Goal: Task Accomplishment & Management: Use online tool/utility

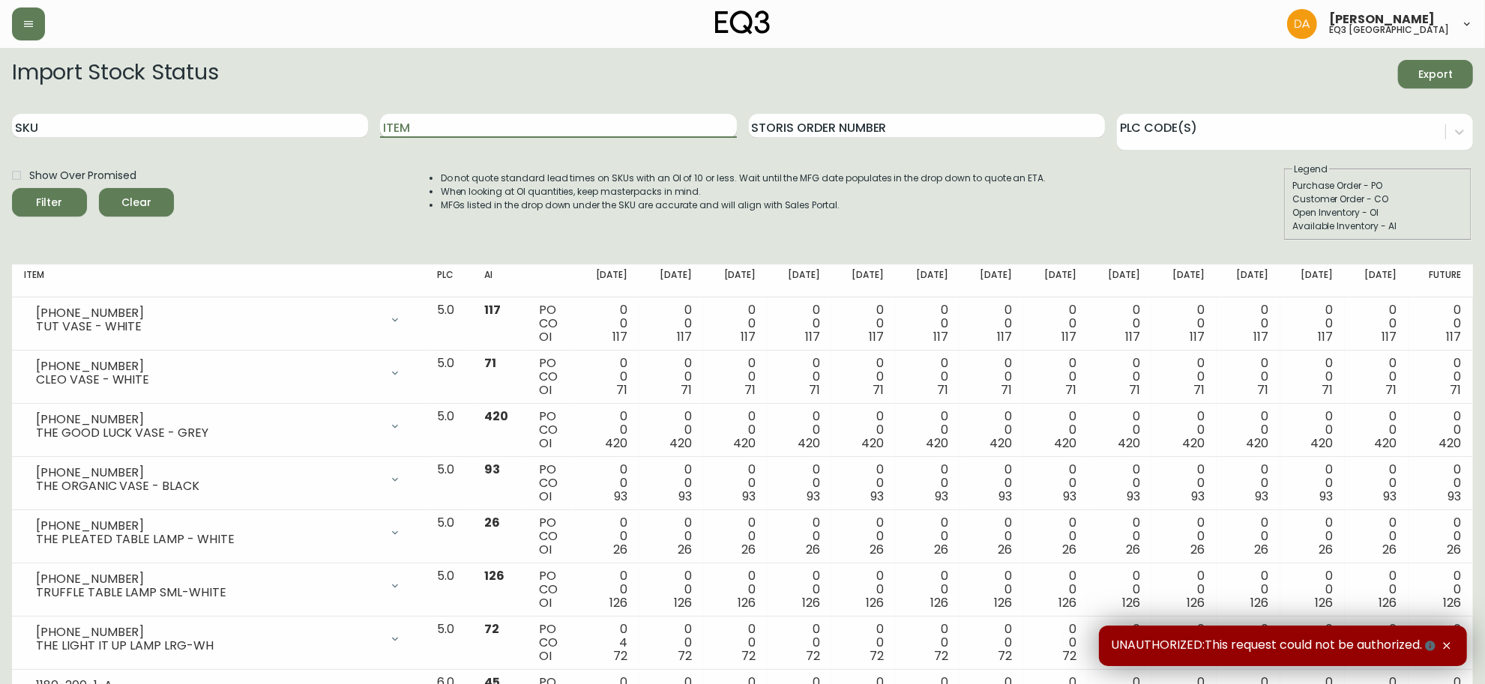
click at [482, 122] on input "Item" at bounding box center [558, 126] width 356 height 24
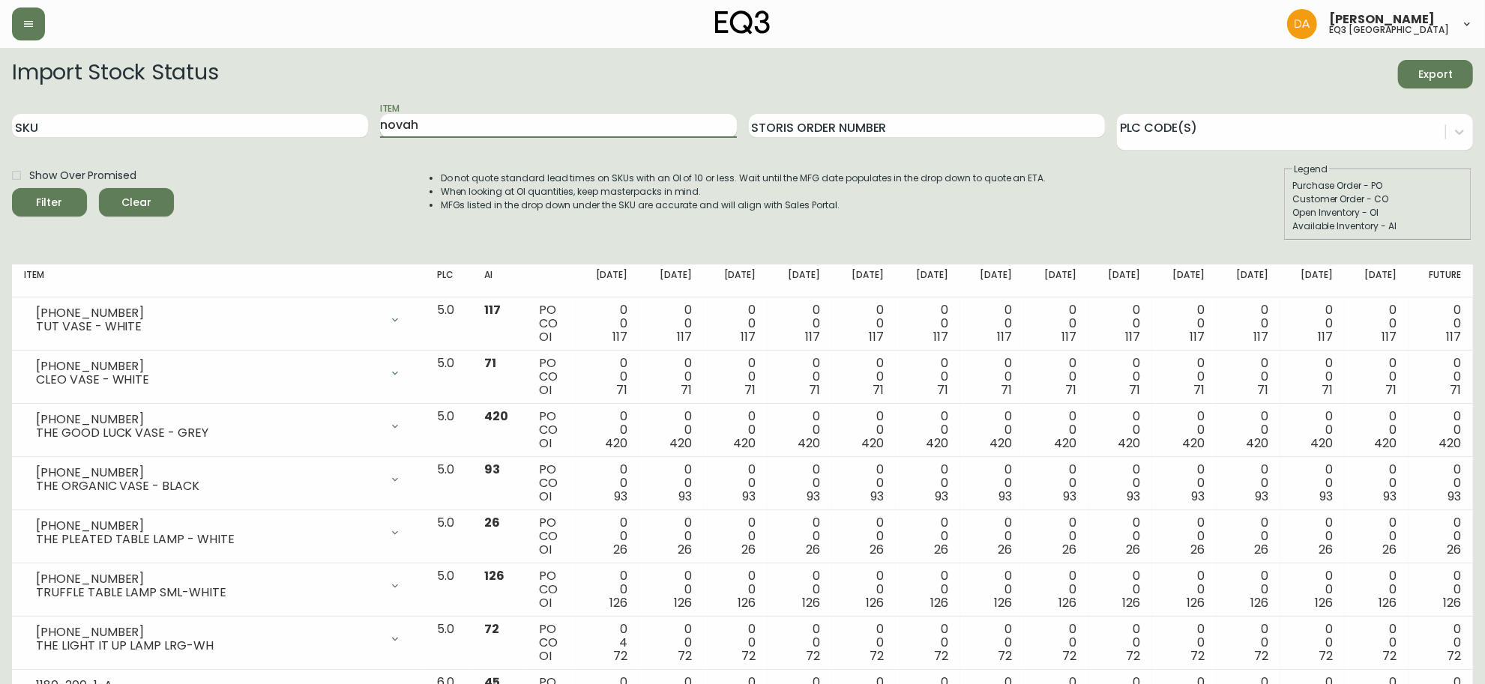
click at [12, 188] on button "Filter" at bounding box center [49, 202] width 75 height 28
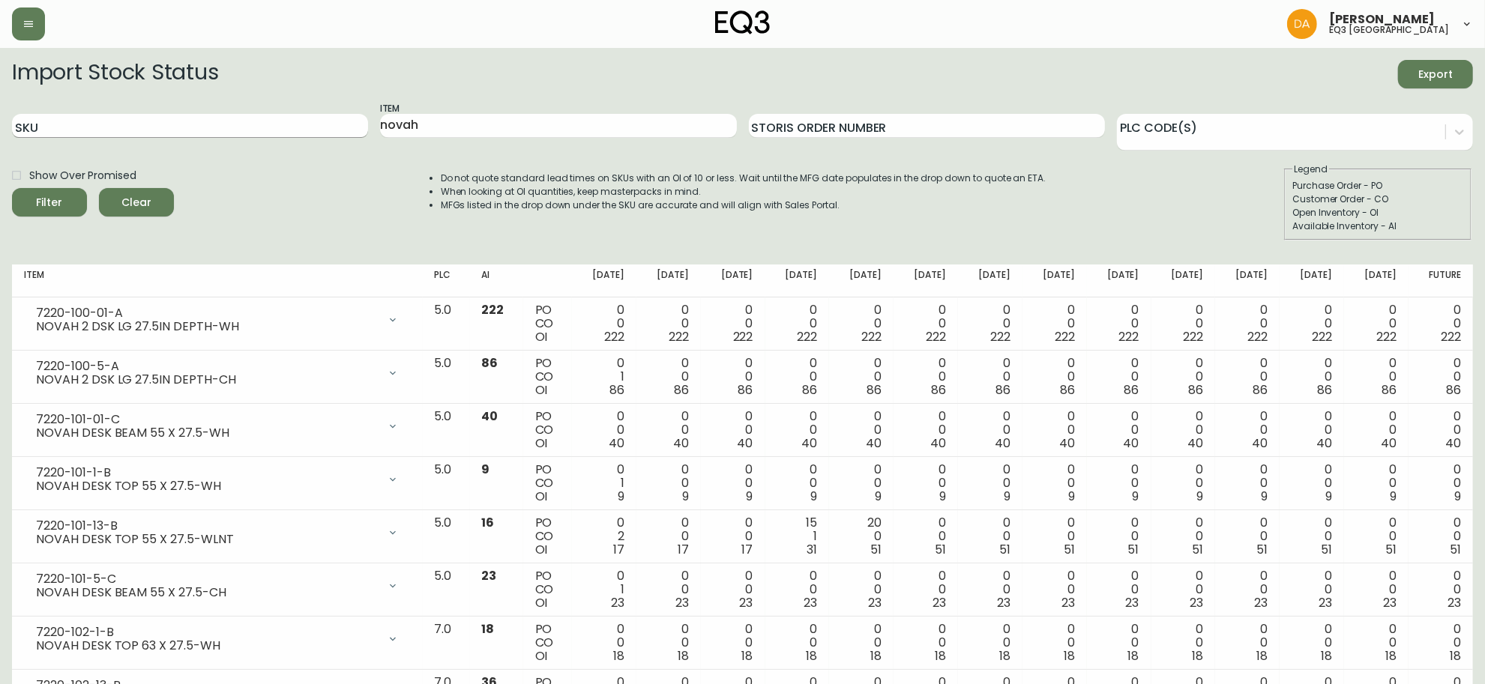
click at [83, 124] on input "SKU" at bounding box center [190, 126] width 356 height 24
drag, startPoint x: 501, startPoint y: 117, endPoint x: 317, endPoint y: 147, distance: 186.0
click at [346, 135] on div "SKU Item novah Storis Order Number PLC Code(s)" at bounding box center [742, 126] width 1461 height 49
type input "caden"
click at [12, 188] on button "Filter" at bounding box center [49, 202] width 75 height 28
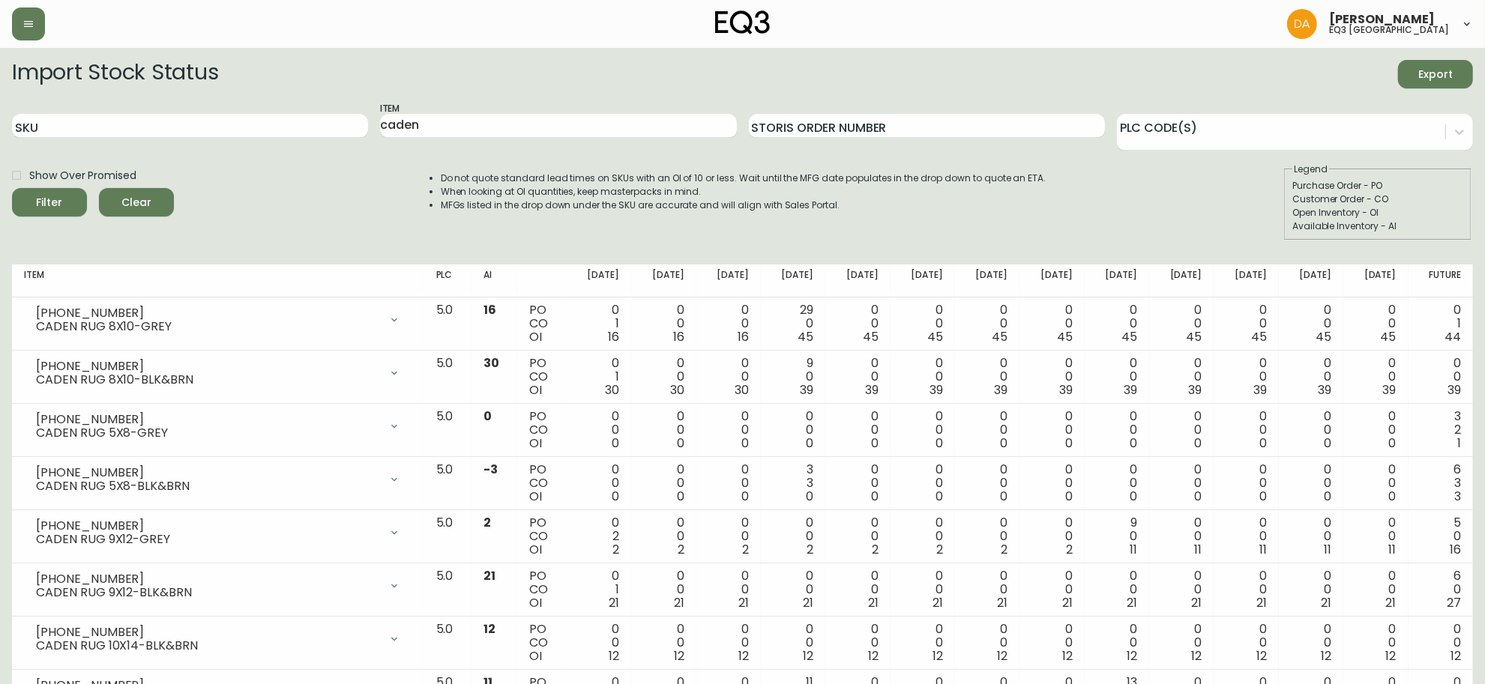
drag, startPoint x: 111, startPoint y: 247, endPoint x: 103, endPoint y: 271, distance: 25.4
click at [111, 247] on div "Import Stock Status Export SKU Item caden Storis Order Number PLC Code(s) Show …" at bounding box center [742, 156] width 1461 height 193
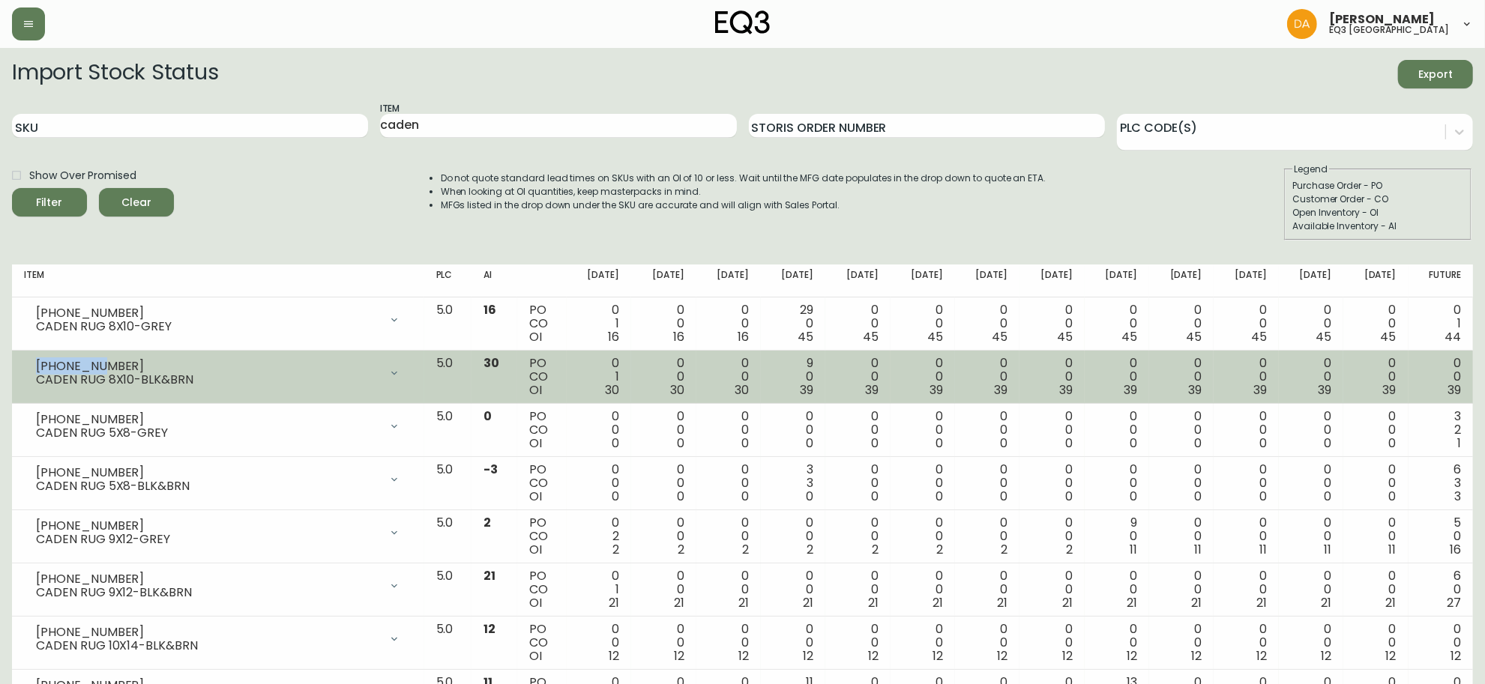
drag, startPoint x: 97, startPoint y: 366, endPoint x: 39, endPoint y: 365, distance: 58.5
click at [39, 365] on div "[PHONE_NUMBER]" at bounding box center [207, 366] width 343 height 13
drag, startPoint x: 99, startPoint y: 368, endPoint x: 19, endPoint y: 364, distance: 79.5
click at [19, 364] on td "[PHONE_NUMBER] CADEN RUG 8X10-BLK&BRN Opening Balance 31 ( [DATE] ) Customer Or…" at bounding box center [218, 377] width 412 height 53
copy div "[PHONE_NUMBER]"
